Goal: Information Seeking & Learning: Learn about a topic

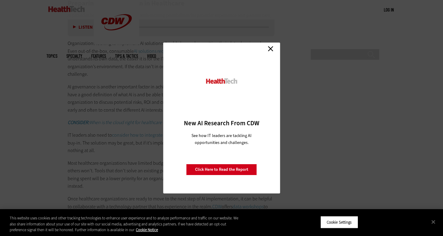
scroll to position [957, 0]
click at [270, 48] on link "Close" at bounding box center [270, 48] width 9 height 9
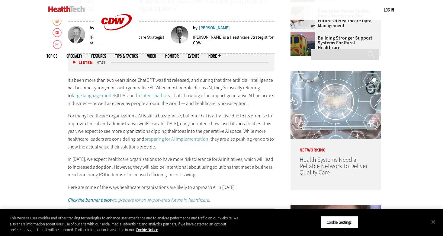
scroll to position [298, 0]
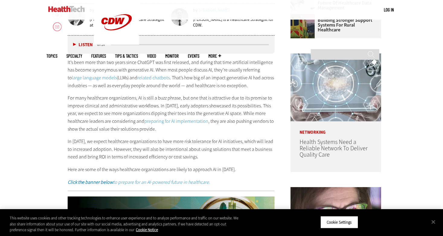
click at [106, 101] on p "For many healthcare organizations, AI is still a buzz phrase, but one that is a…" at bounding box center [171, 113] width 207 height 39
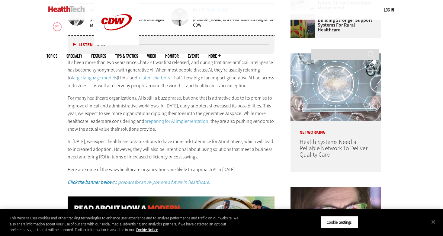
click at [106, 101] on p "For many healthcare organizations, AI is still a buzz phrase, but one that is a…" at bounding box center [171, 113] width 207 height 39
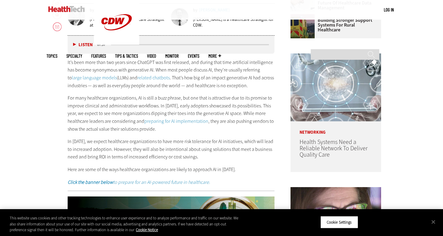
click at [98, 116] on p "For many healthcare organizations, AI is still a buzz phrase, but one that is a…" at bounding box center [171, 113] width 207 height 39
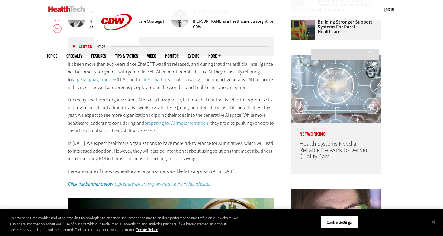
scroll to position [292, 0]
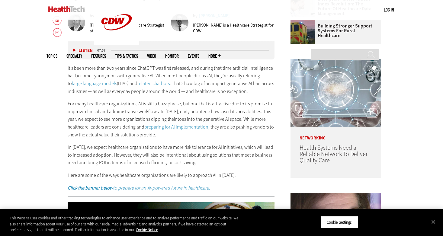
click at [95, 119] on p "For many healthcare organizations, AI is still a buzz phrase, but one that is a…" at bounding box center [171, 119] width 207 height 39
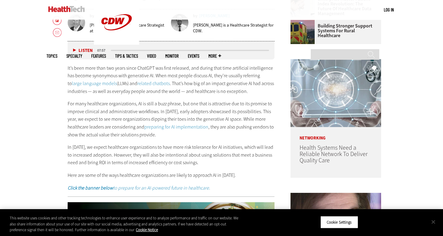
click at [432, 221] on button "Close" at bounding box center [432, 221] width 13 height 13
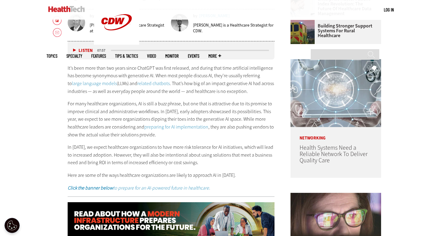
click at [227, 164] on p "In [DATE], we expect healthcare organizations to have more risk tolerance for A…" at bounding box center [171, 154] width 207 height 23
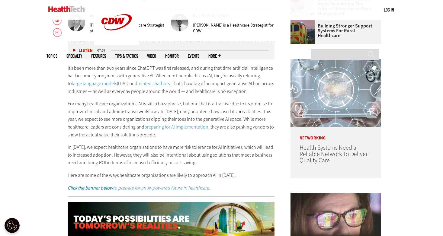
click at [221, 116] on p "For many healthcare organizations, AI is still a buzz phrase, but one that is a…" at bounding box center [171, 119] width 207 height 39
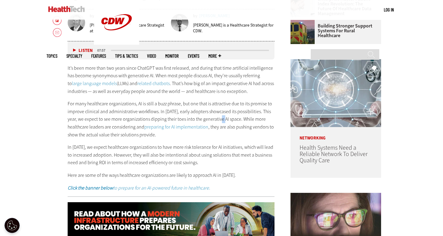
click at [221, 116] on p "For many healthcare organizations, AI is still a buzz phrase, but one that is a…" at bounding box center [171, 119] width 207 height 39
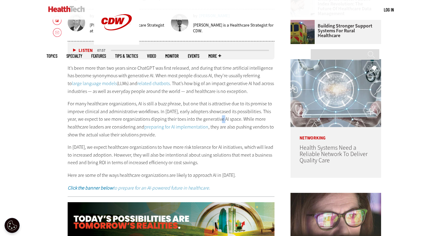
click at [221, 116] on p "For many healthcare organizations, AI is still a buzz phrase, but one that is a…" at bounding box center [171, 119] width 207 height 39
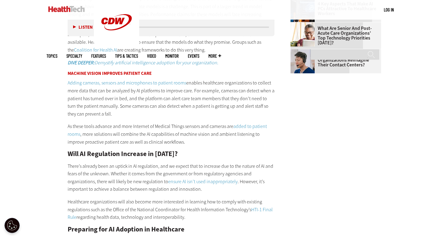
scroll to position [667, 0]
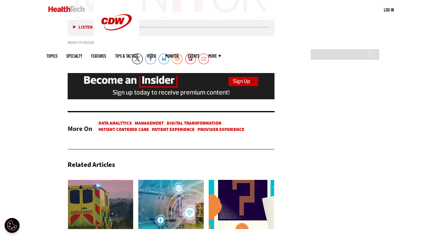
scroll to position [1512, 0]
